Goal: Information Seeking & Learning: Learn about a topic

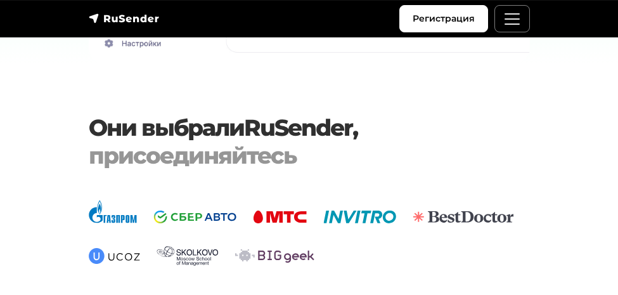
scroll to position [3163, 0]
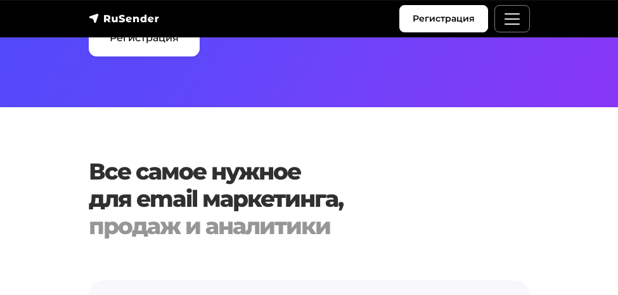
scroll to position [973, 0]
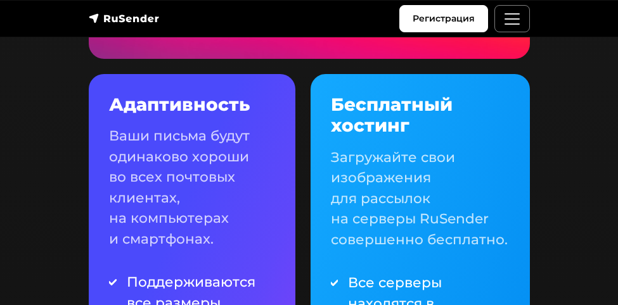
scroll to position [1460, 0]
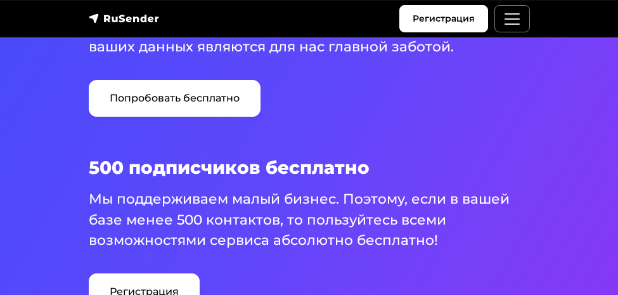
scroll to position [730, 0]
